Goal: Task Accomplishment & Management: Use online tool/utility

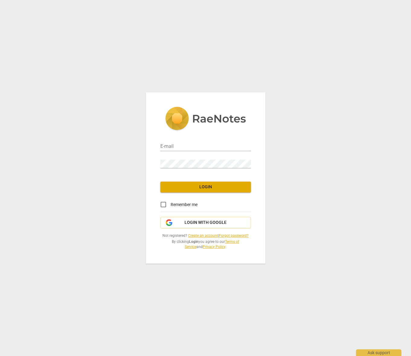
type input "[PERSON_NAME][EMAIL_ADDRESS][DOMAIN_NAME]"
click at [217, 186] on span "Login" at bounding box center [205, 187] width 81 height 6
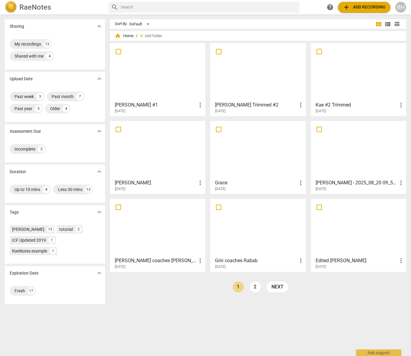
click at [380, 9] on span "add Add recording" at bounding box center [364, 7] width 43 height 7
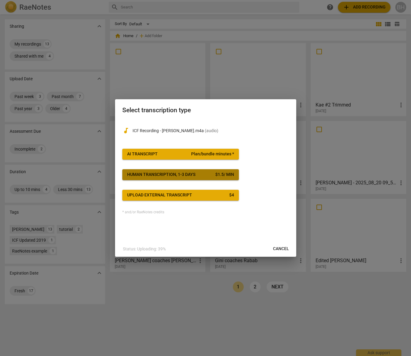
click at [217, 173] on div "$ 1.5 / min" at bounding box center [224, 175] width 19 height 6
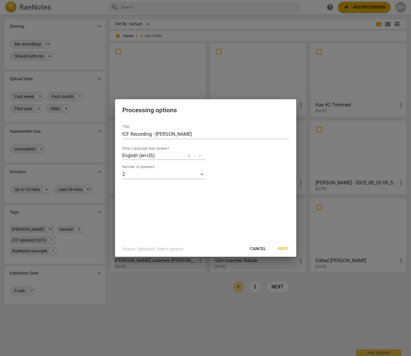
click at [260, 250] on span "Cancel" at bounding box center [258, 249] width 16 height 6
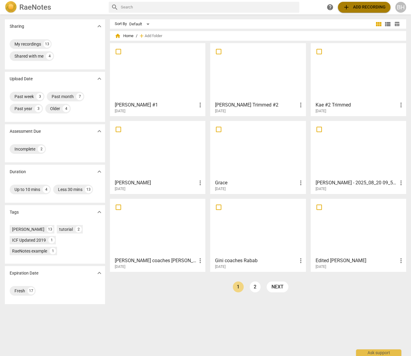
click at [378, 5] on span "add Add recording" at bounding box center [364, 7] width 43 height 7
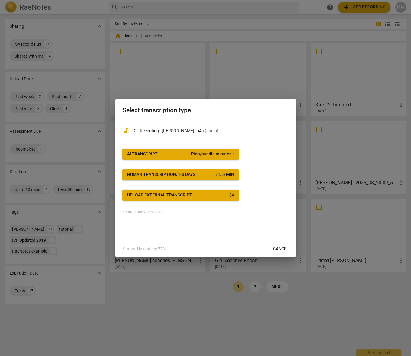
click at [221, 156] on span "Plan/bundle minutes *" at bounding box center [212, 154] width 43 height 6
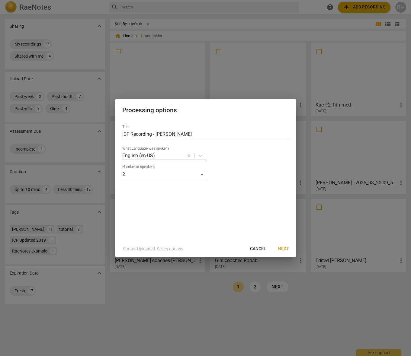
click at [282, 249] on span "Next" at bounding box center [283, 249] width 11 height 6
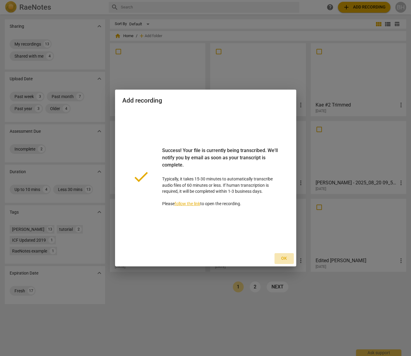
click at [284, 257] on span "Ok" at bounding box center [284, 259] width 10 height 6
